Goal: Transaction & Acquisition: Purchase product/service

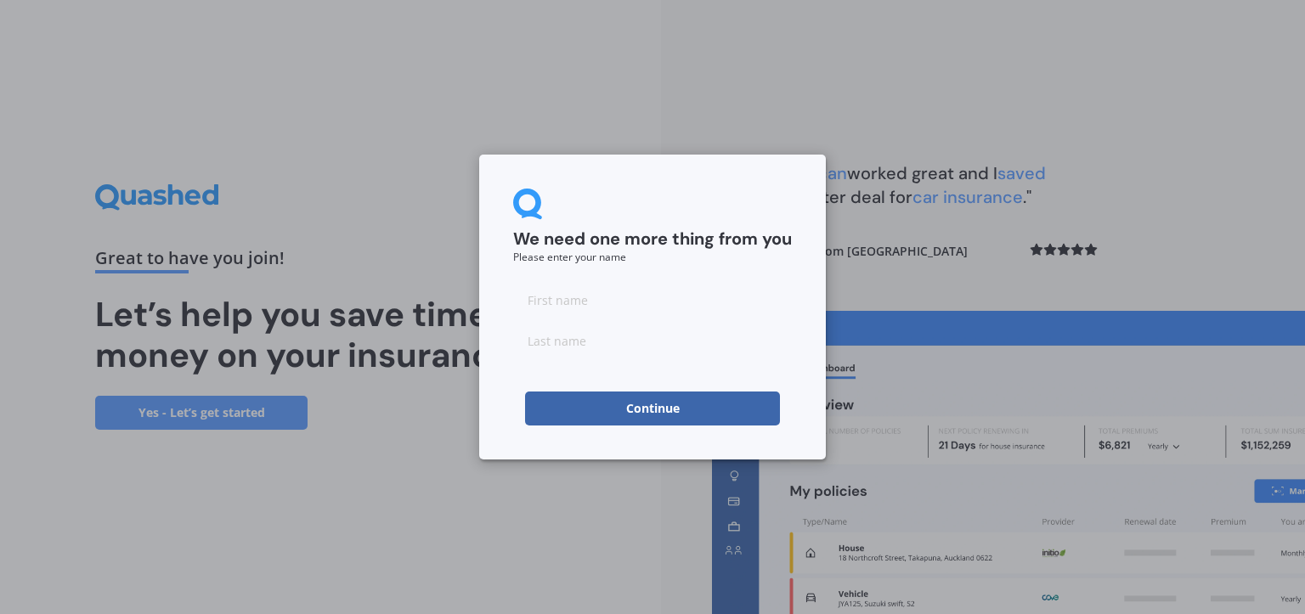
click at [569, 291] on input at bounding box center [652, 300] width 279 height 34
type input "[PERSON_NAME]"
click at [571, 345] on input at bounding box center [652, 341] width 279 height 34
type input "[PERSON_NAME]"
drag, startPoint x: 579, startPoint y: 411, endPoint x: 532, endPoint y: 402, distance: 47.7
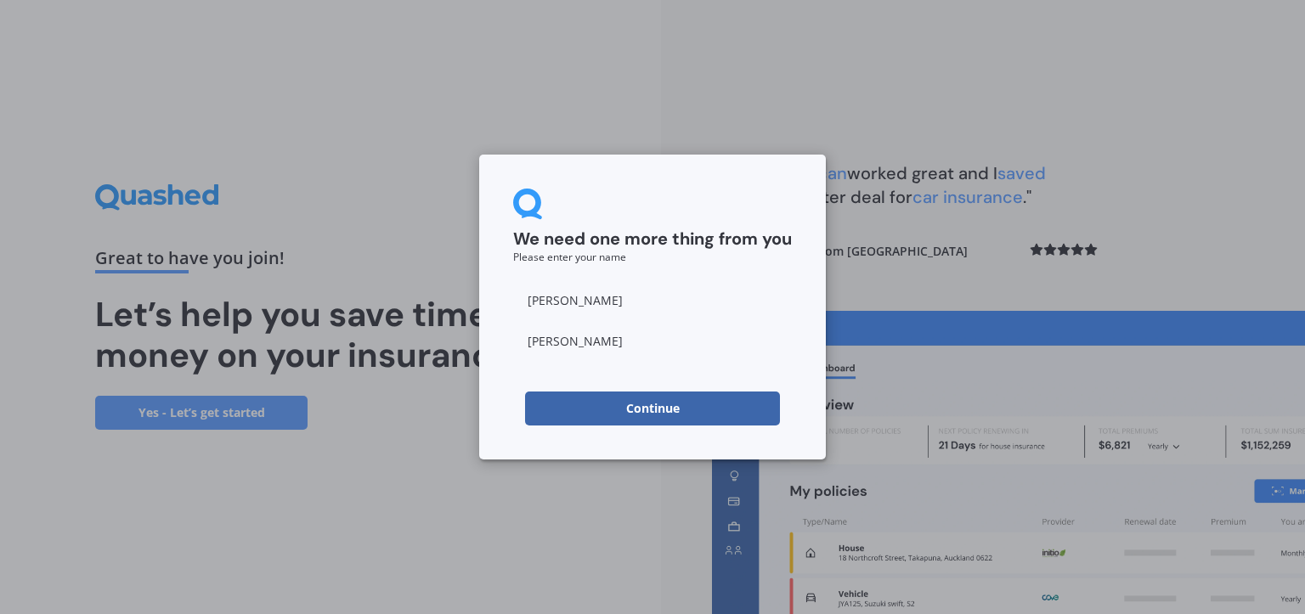
click at [578, 412] on button "Continue" at bounding box center [652, 409] width 255 height 34
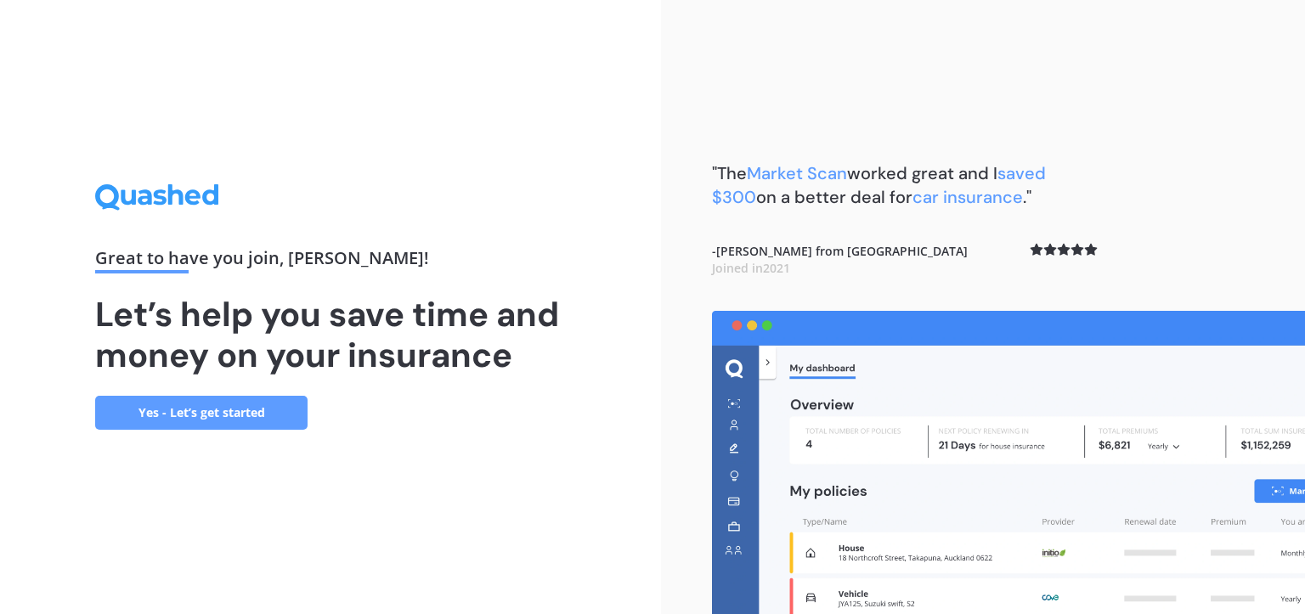
click at [211, 420] on link "Yes - Let’s get started" at bounding box center [201, 413] width 212 height 34
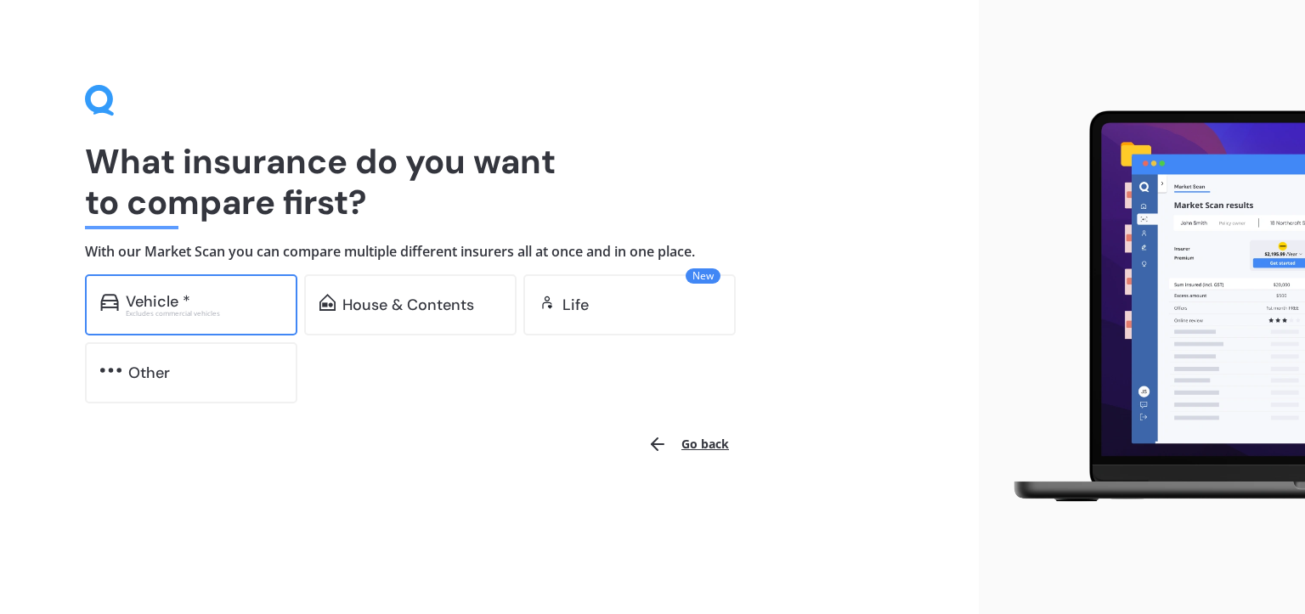
click at [161, 306] on div "Vehicle *" at bounding box center [158, 301] width 65 height 17
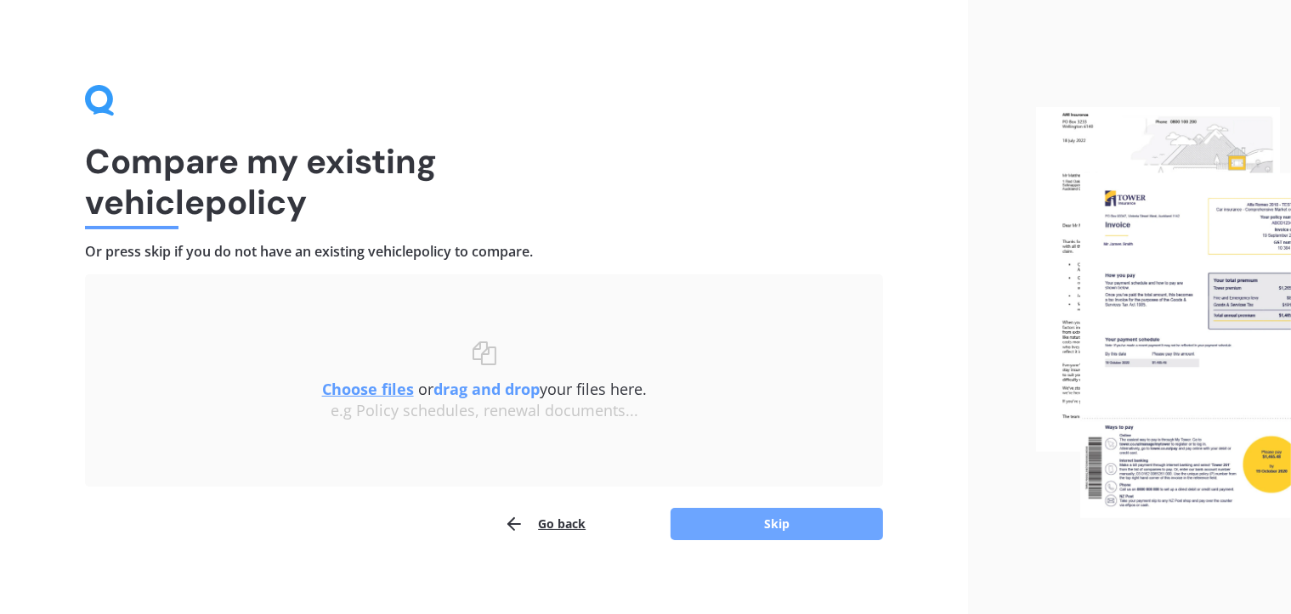
click at [795, 526] on button "Skip" at bounding box center [776, 524] width 212 height 32
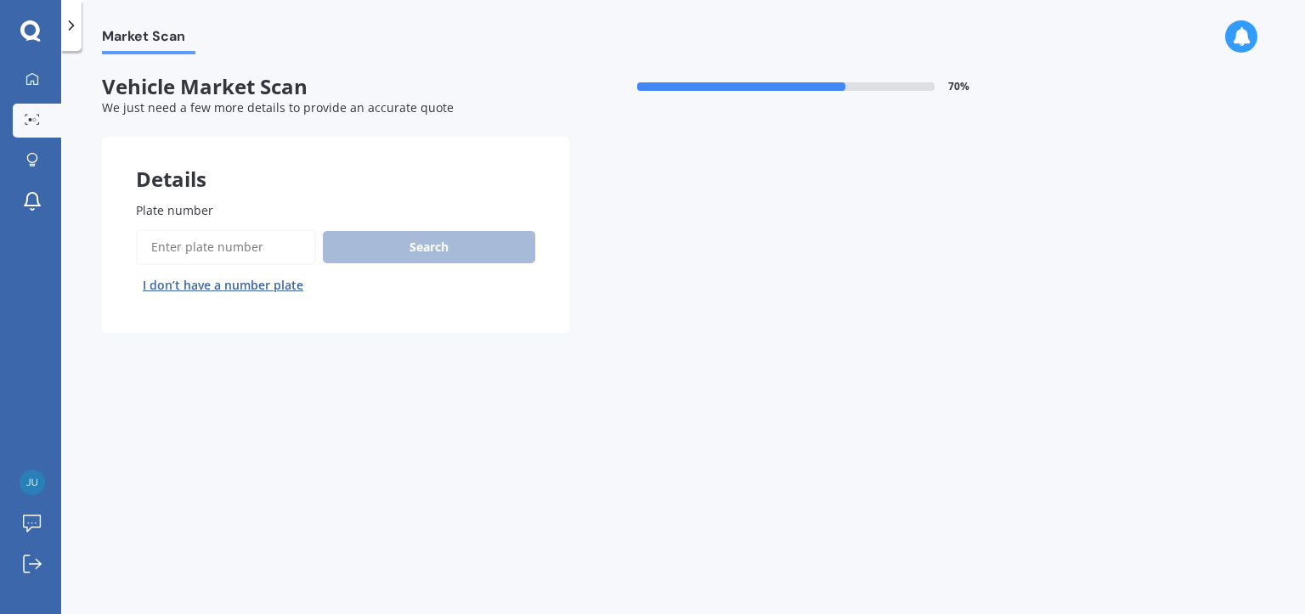
click at [208, 251] on input "Plate number" at bounding box center [226, 247] width 180 height 36
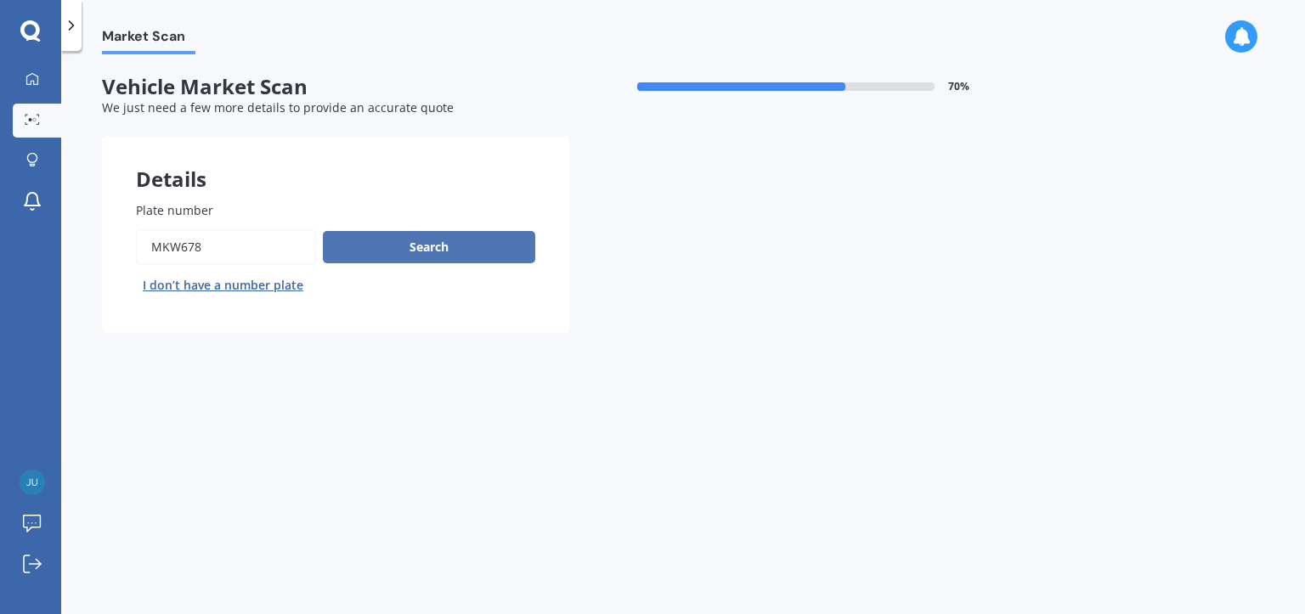
type input "MKW678"
click at [421, 240] on button "Search" at bounding box center [429, 247] width 212 height 32
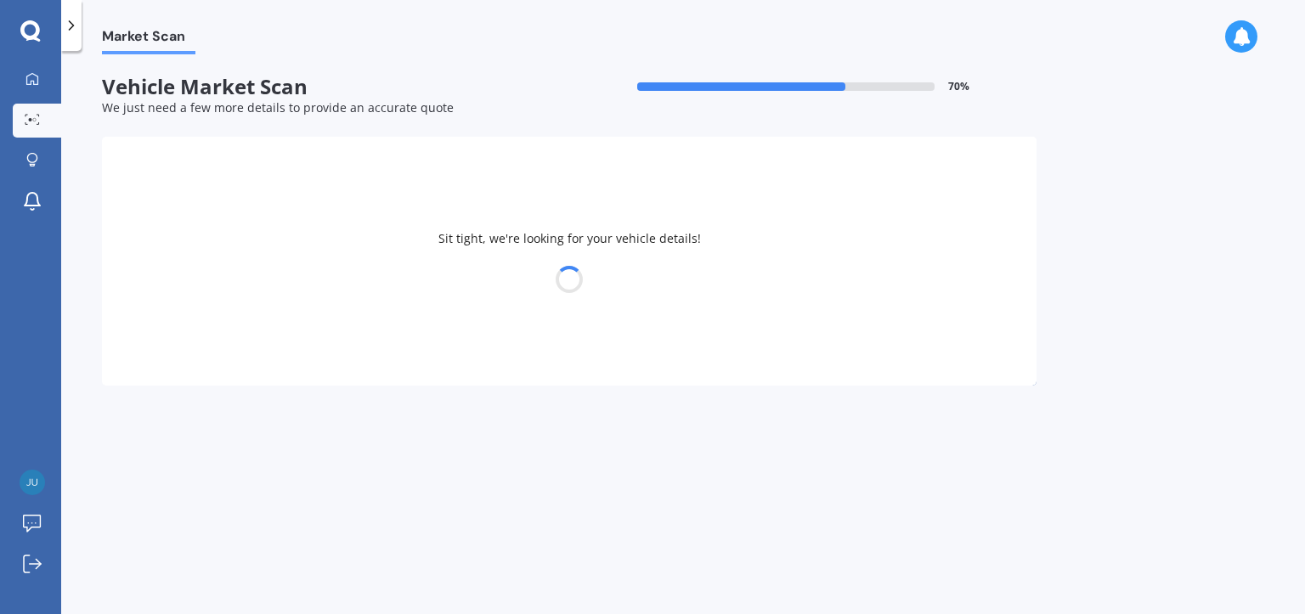
select select "NISSAN"
select select "QASHQAI"
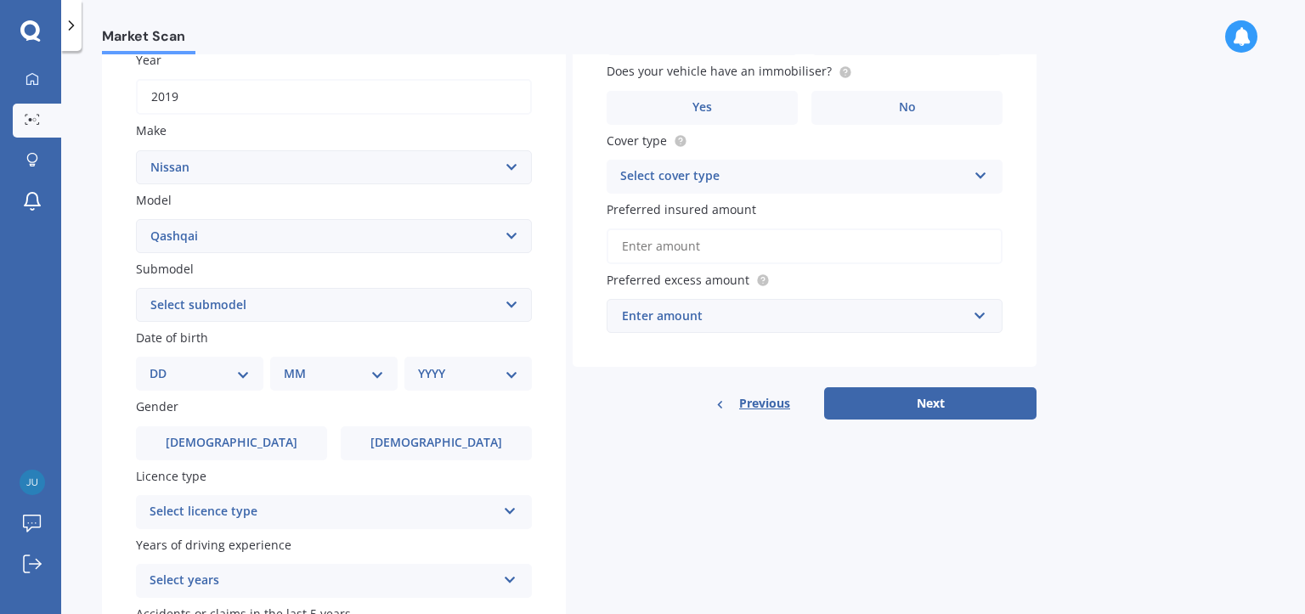
scroll to position [340, 0]
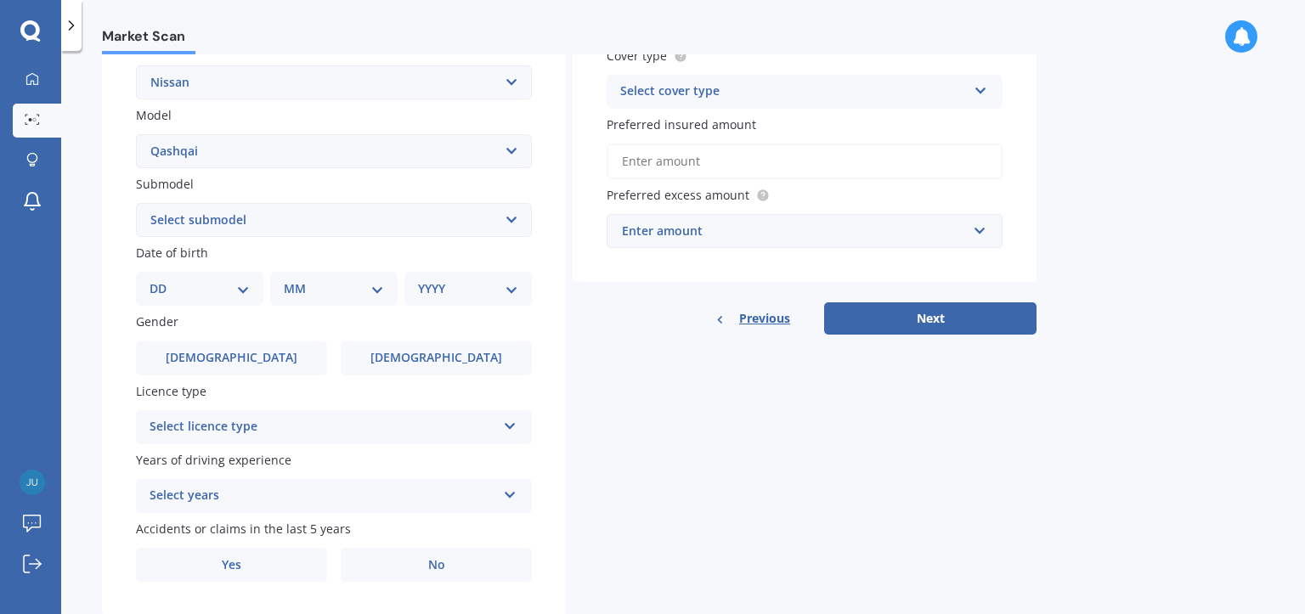
click at [237, 295] on select "DD 01 02 03 04 05 06 07 08 09 10 11 12 13 14 15 16 17 18 19 20 21 22 23 24 25 2…" at bounding box center [200, 289] width 100 height 19
drag, startPoint x: 228, startPoint y: 302, endPoint x: 186, endPoint y: 291, distance: 43.1
click at [226, 301] on div "DD 01 02 03 04 05 06 07 08 09 10 11 12 13 14 15 16 17 18 19 20 21 22 23 24 25 2…" at bounding box center [199, 289] width 127 height 34
